Goal: Transaction & Acquisition: Register for event/course

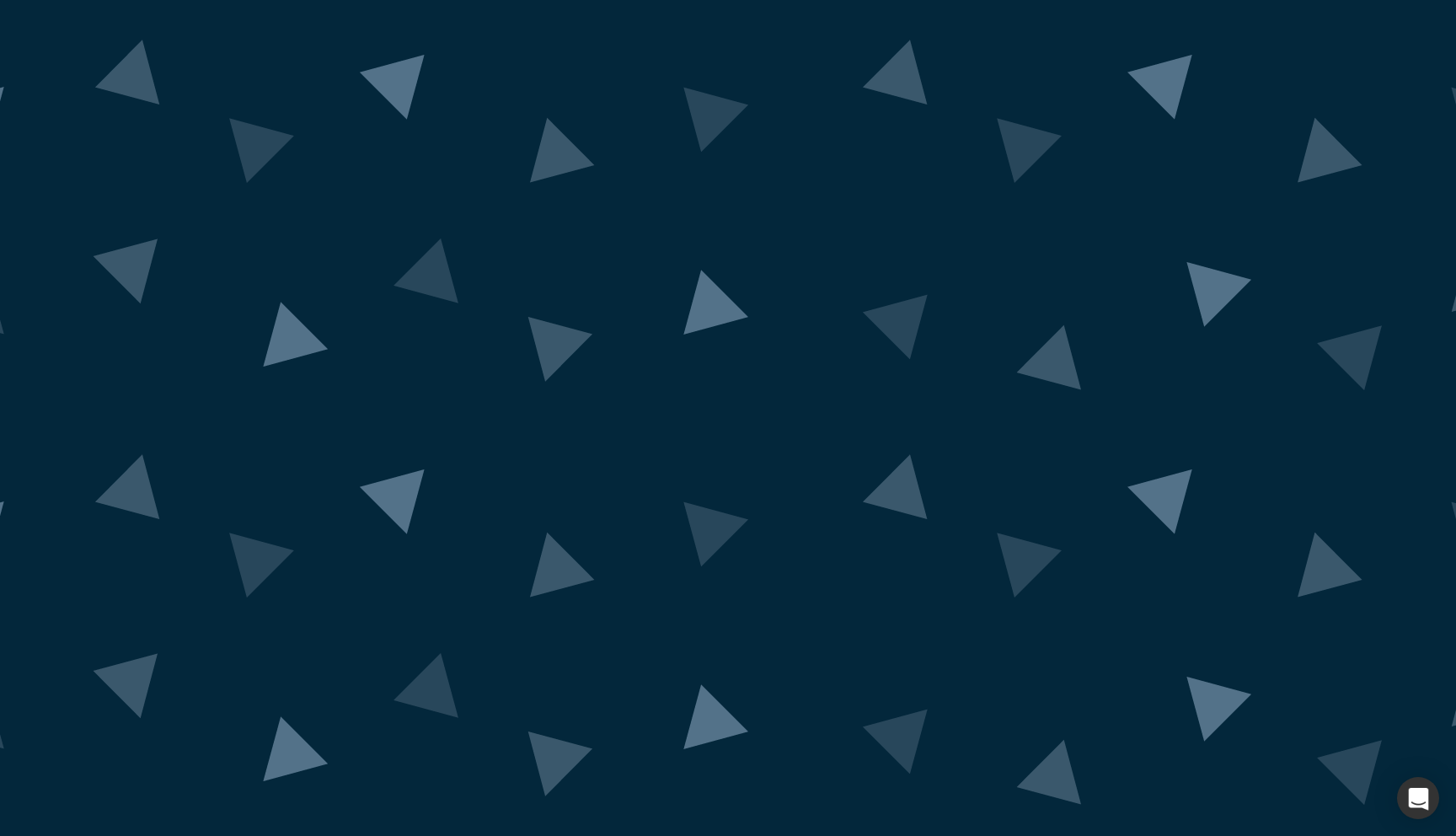
drag, startPoint x: 513, startPoint y: 395, endPoint x: 956, endPoint y: 410, distance: 443.3
